Goal: Task Accomplishment & Management: Complete application form

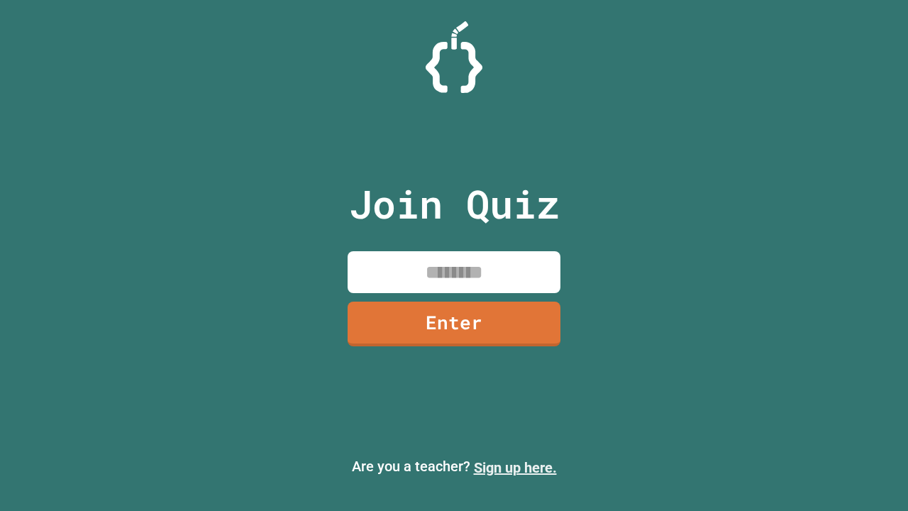
click at [515, 467] on link "Sign up here." at bounding box center [515, 467] width 83 height 17
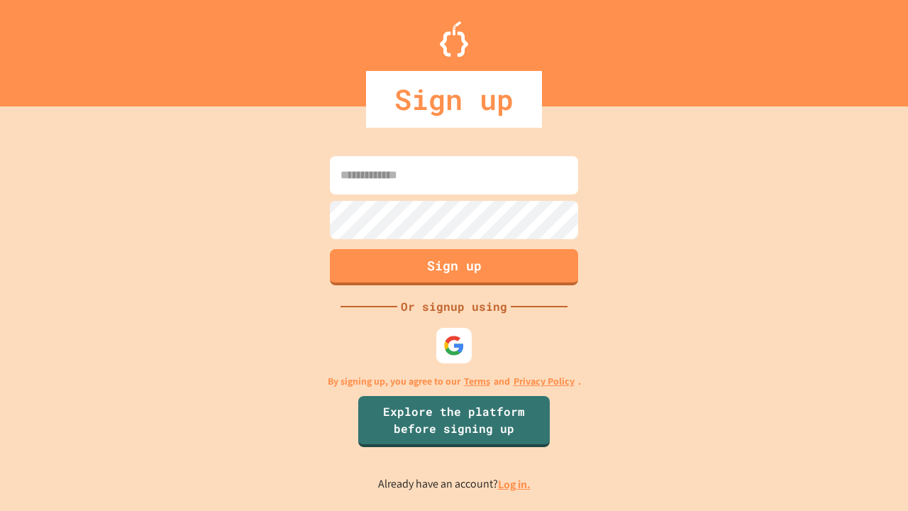
click at [515, 484] on link "Log in." at bounding box center [514, 484] width 33 height 15
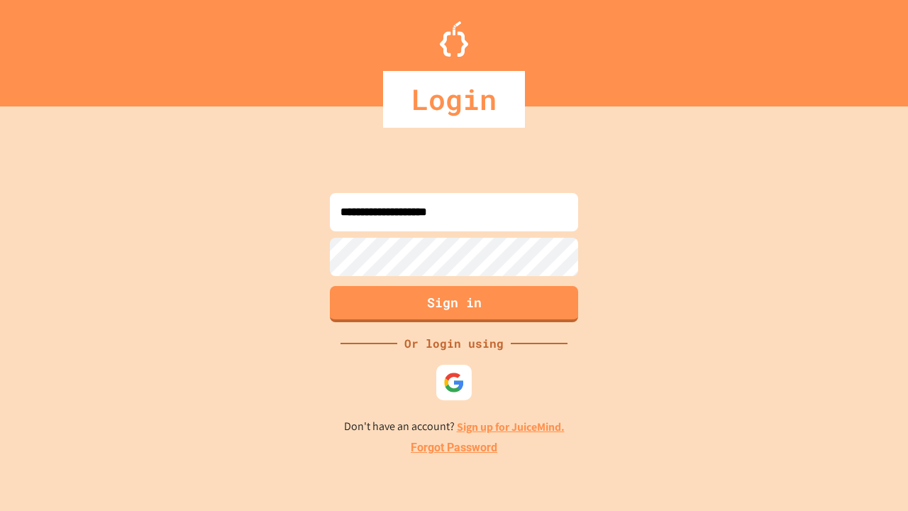
type input "**********"
